Goal: Find specific page/section: Find specific page/section

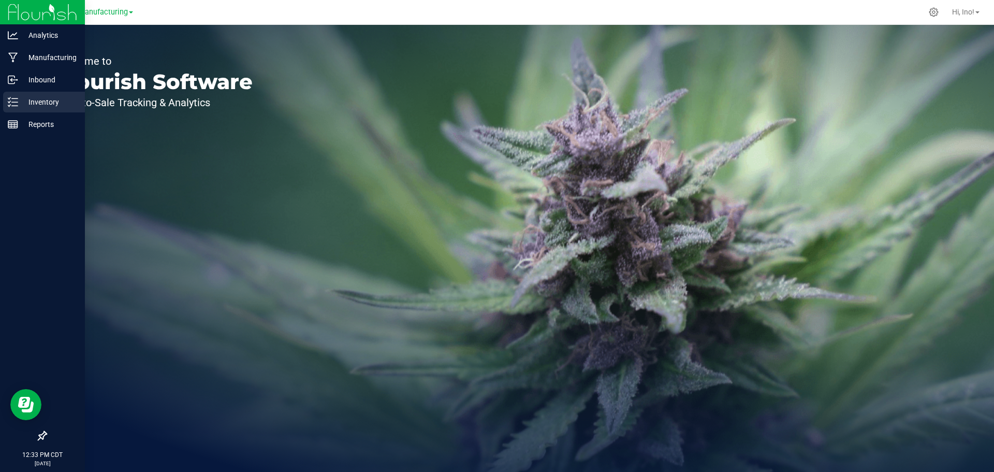
click at [24, 103] on p "Inventory" at bounding box center [49, 102] width 62 height 12
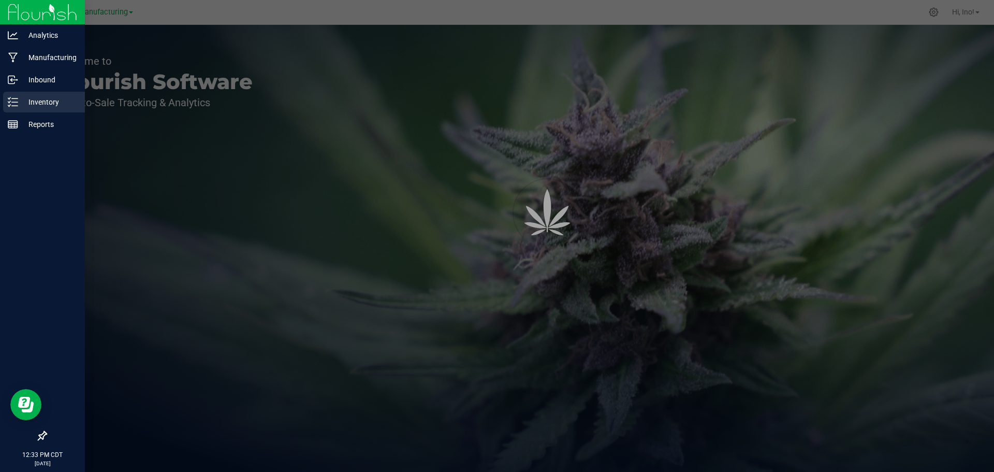
click at [24, 103] on p "Inventory" at bounding box center [49, 102] width 62 height 12
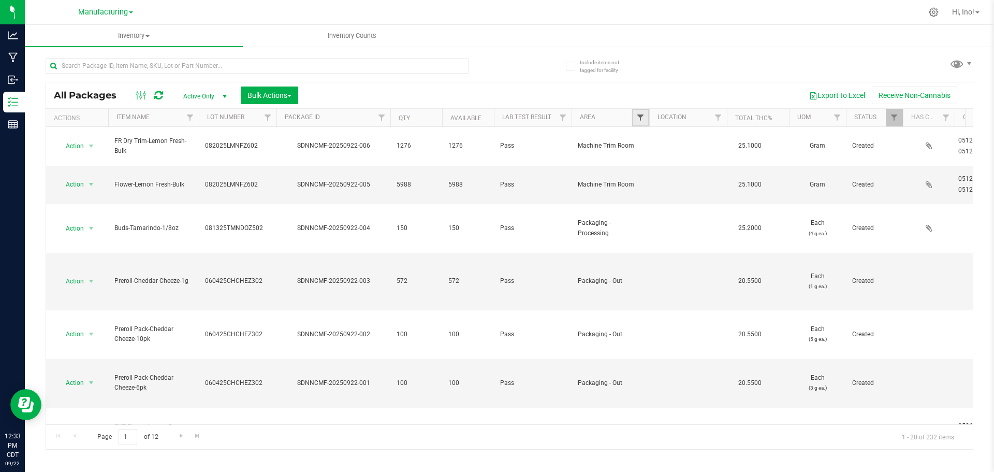
click at [639, 117] on span "Filter" at bounding box center [641, 117] width 8 height 8
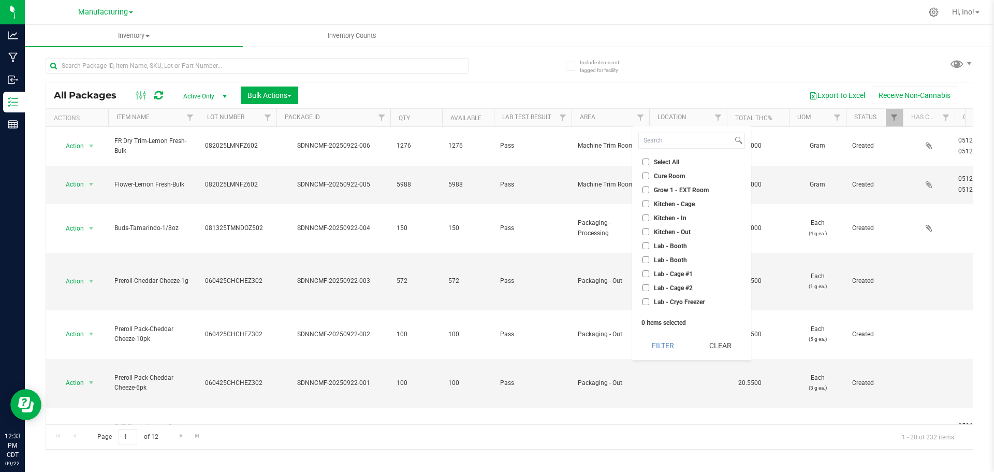
click at [675, 179] on span "Cure Room" at bounding box center [669, 176] width 31 height 6
click at [649, 179] on input "Cure Room" at bounding box center [646, 175] width 7 height 7
click at [674, 350] on button "Filter" at bounding box center [664, 345] width 50 height 23
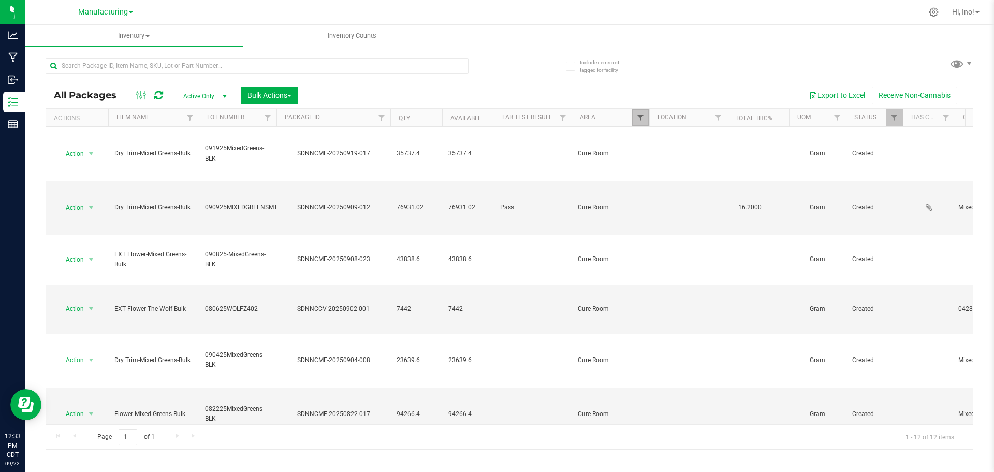
click at [641, 118] on span "Filter" at bounding box center [641, 117] width 8 height 8
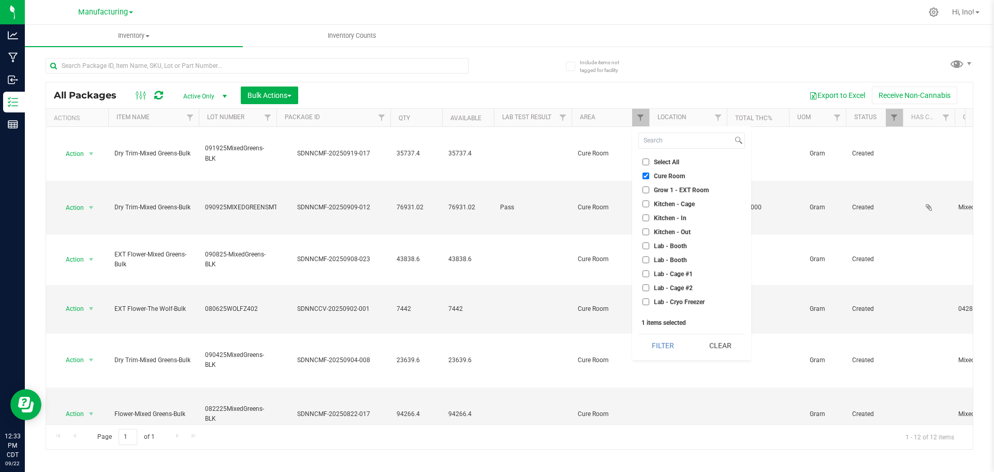
click at [669, 178] on span "Cure Room" at bounding box center [669, 176] width 31 height 6
click at [649, 178] on input "Cure Room" at bounding box center [646, 175] width 7 height 7
checkbox input "false"
click at [678, 296] on span "Lab - Reactor" at bounding box center [672, 296] width 37 height 6
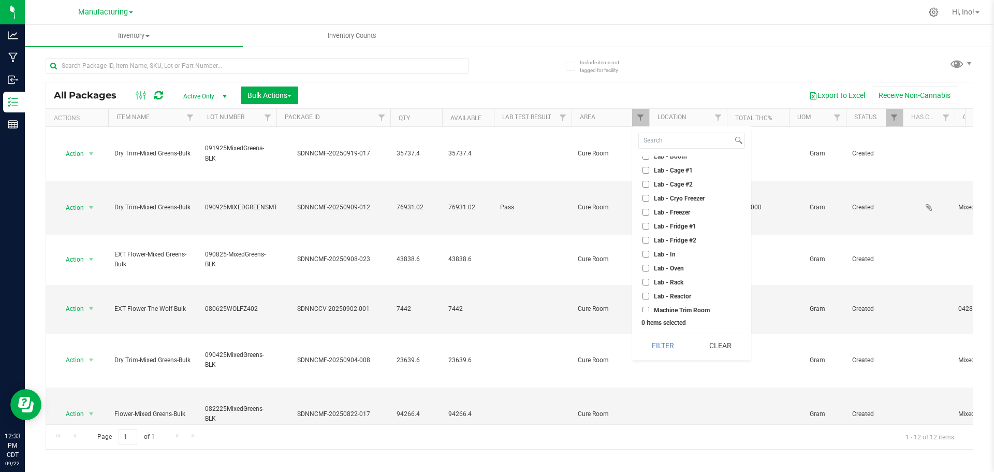
click at [649, 296] on input "Lab - Reactor" at bounding box center [646, 296] width 7 height 7
checkbox input "true"
click at [675, 338] on button "Filter" at bounding box center [664, 345] width 50 height 23
